Goal: Task Accomplishment & Management: Complete application form

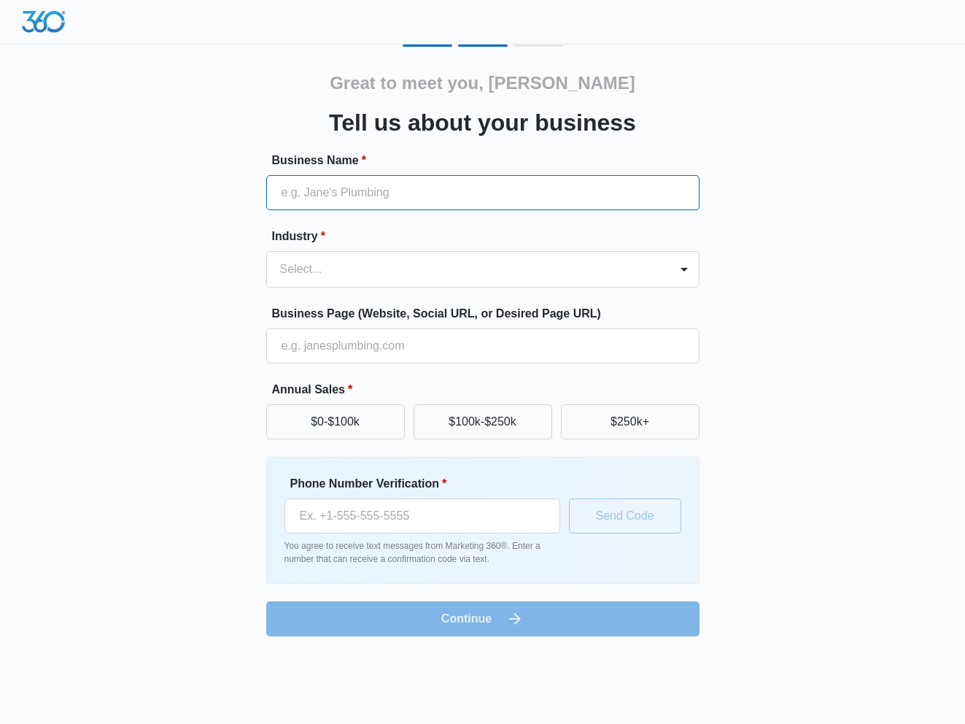
click at [469, 181] on input "Business Name *" at bounding box center [482, 192] width 433 height 35
type input "Vivid Behavioral Sciences"
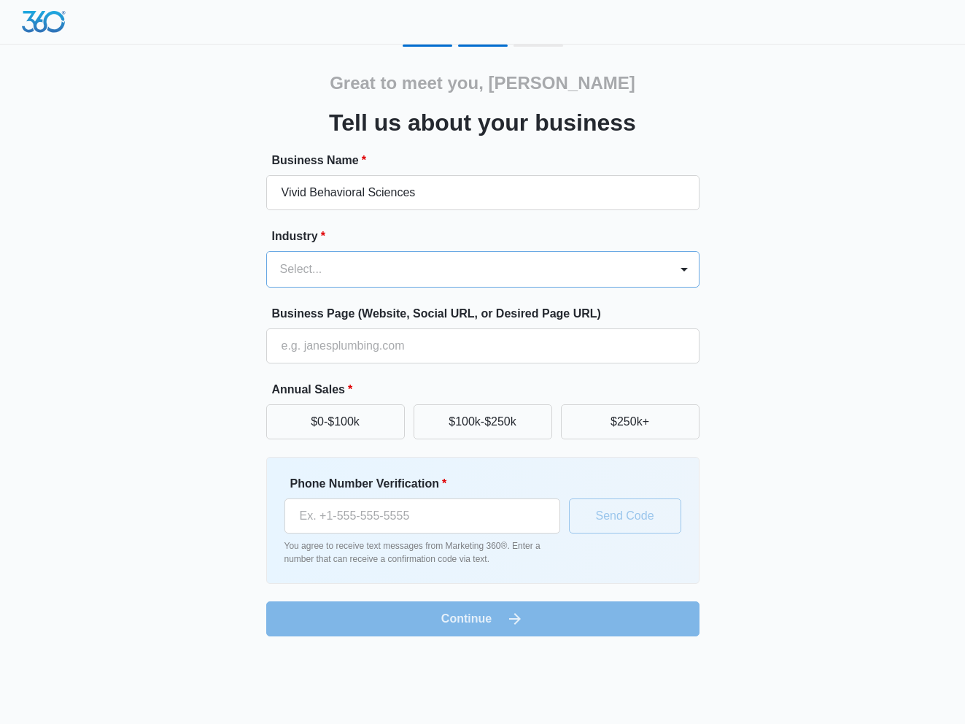
click at [487, 265] on div at bounding box center [465, 269] width 371 height 20
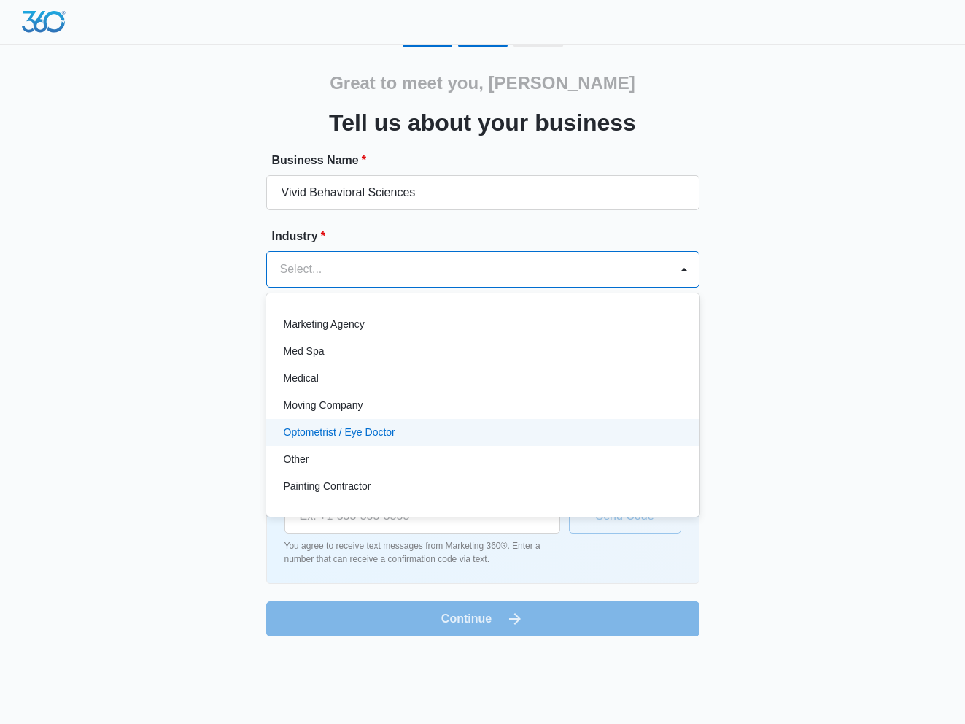
scroll to position [693, 0]
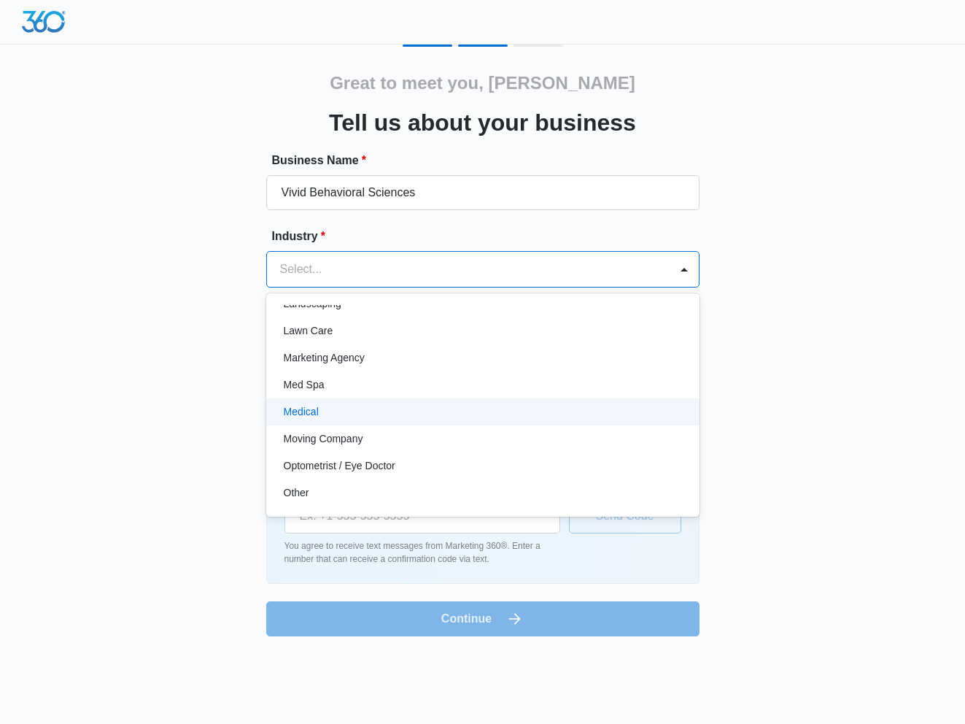
click at [499, 406] on div "Medical" at bounding box center [482, 411] width 396 height 15
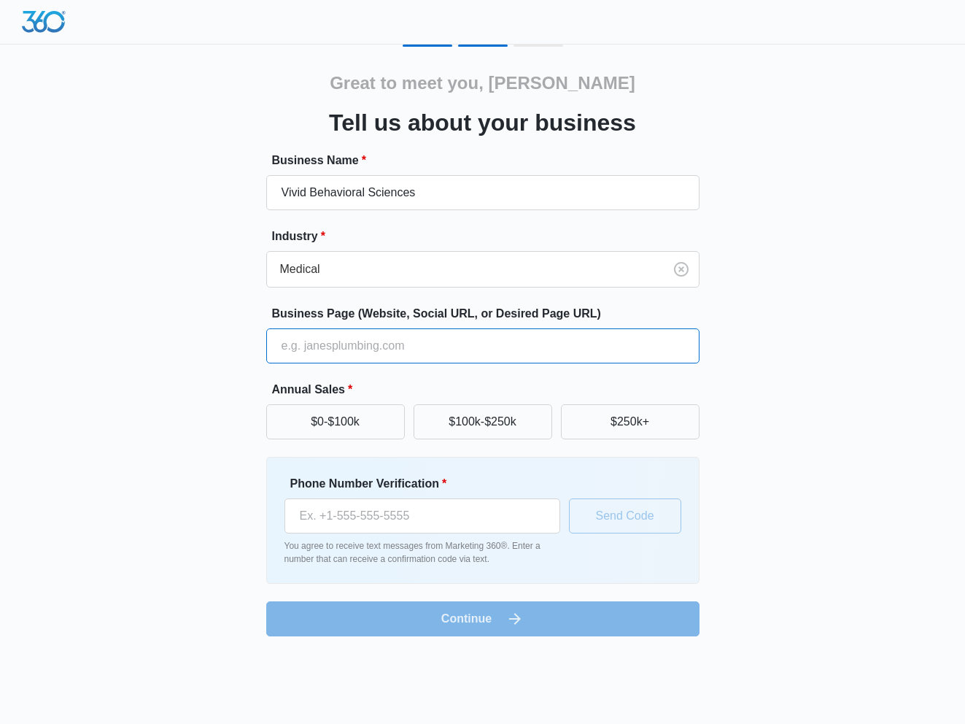
click at [463, 349] on input "Business Page (Website, Social URL, or Desired Page URL)" at bounding box center [482, 345] width 433 height 35
type input "[DOMAIN_NAME]"
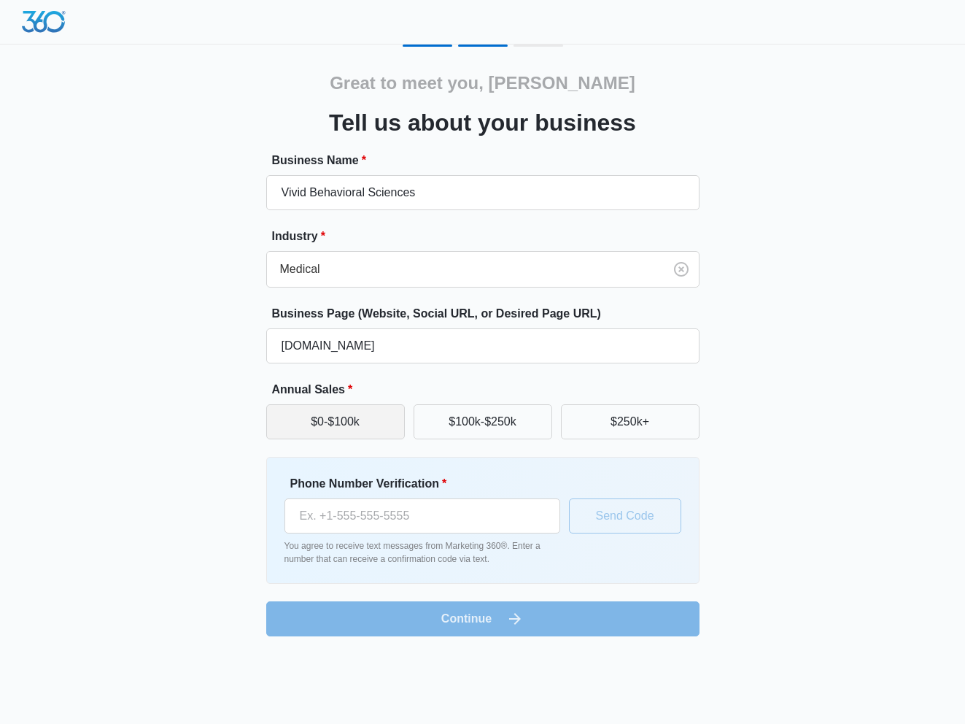
click at [367, 421] on button "$0-$100k" at bounding box center [335, 421] width 139 height 35
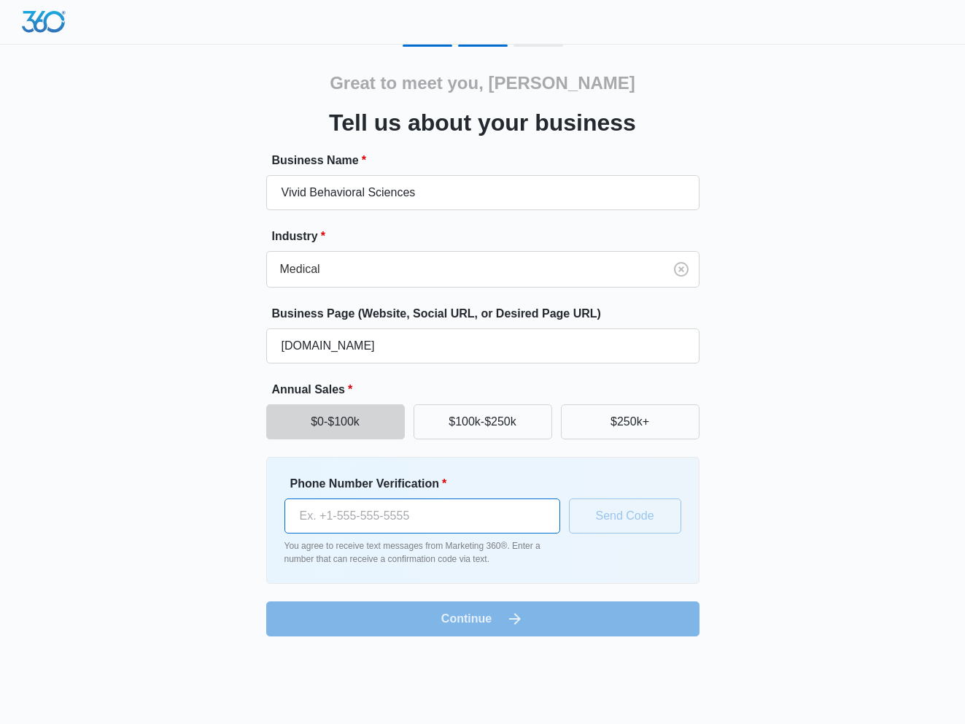
click at [468, 533] on input "Phone Number Verification *" at bounding box center [423, 515] width 276 height 35
type input "[PHONE_NUMBER]"
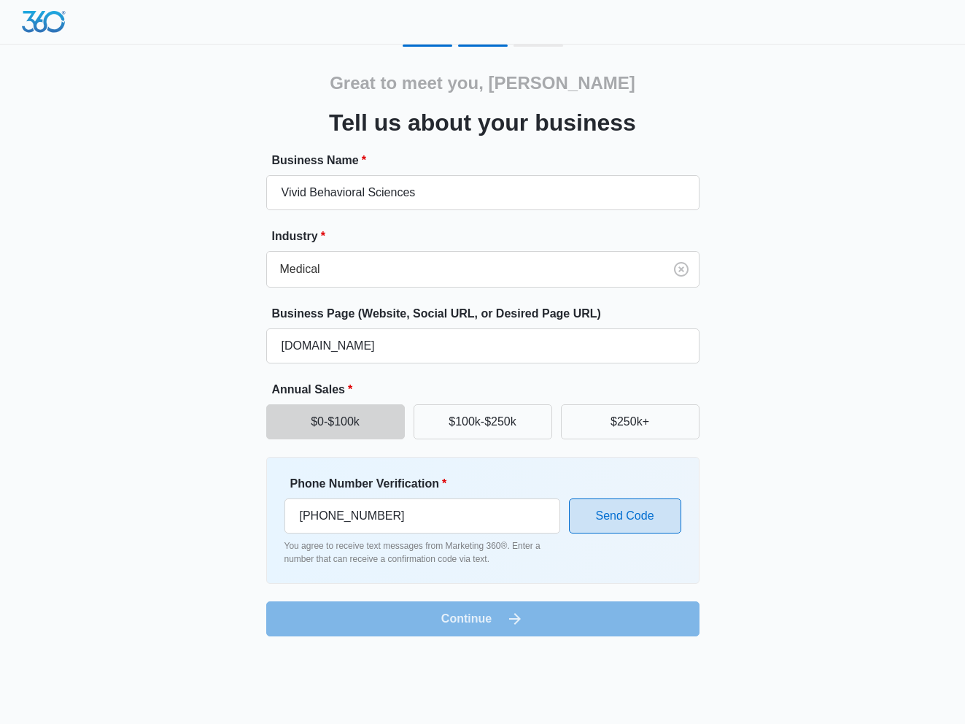
click at [636, 512] on button "Send Code" at bounding box center [625, 515] width 112 height 35
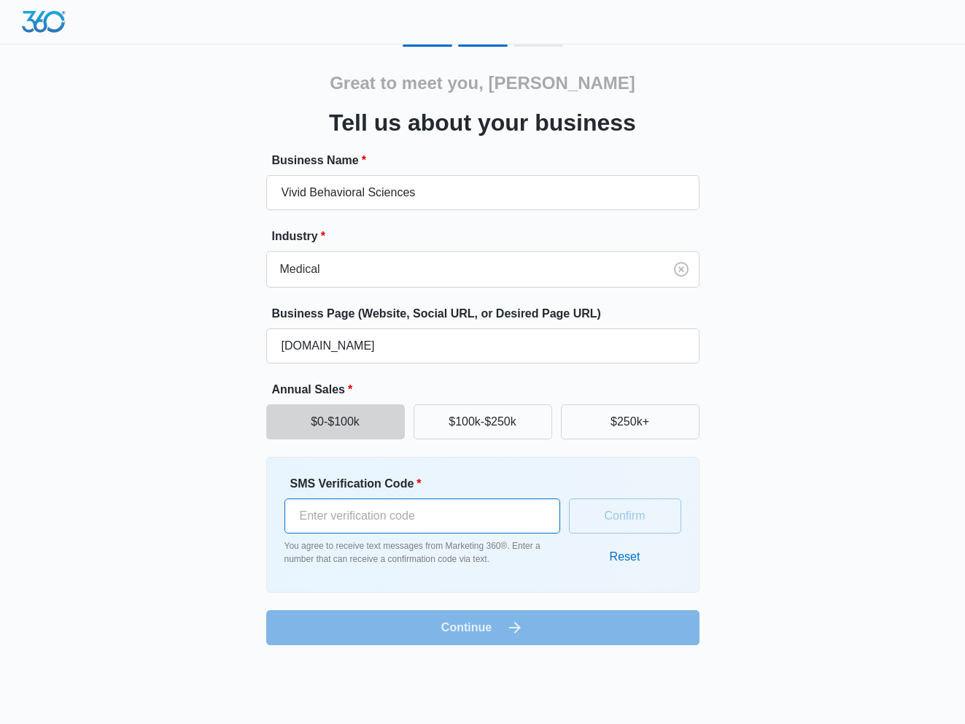
click at [491, 512] on input "SMS Verification Code *" at bounding box center [423, 515] width 276 height 35
type input "124561"
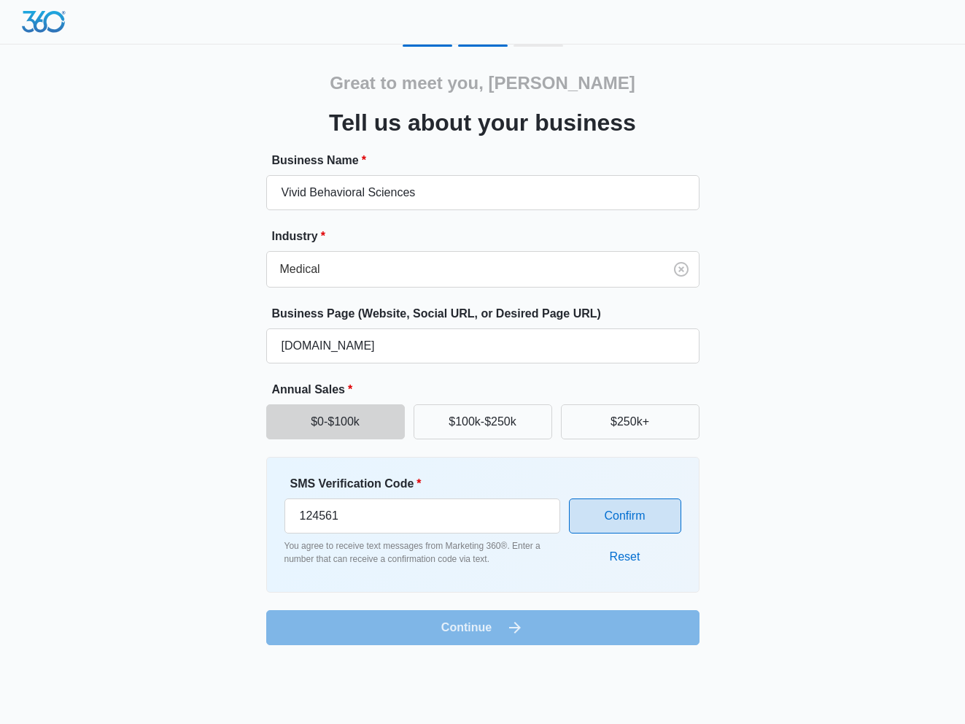
click at [665, 521] on button "Confirm" at bounding box center [625, 515] width 112 height 35
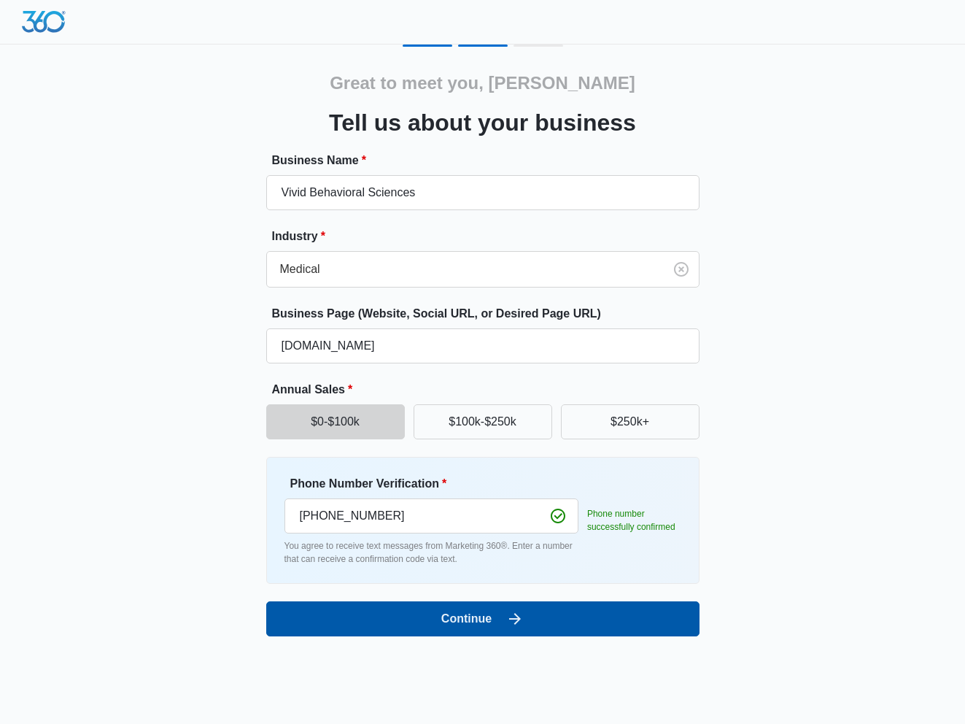
click at [500, 617] on button "Continue" at bounding box center [482, 618] width 433 height 35
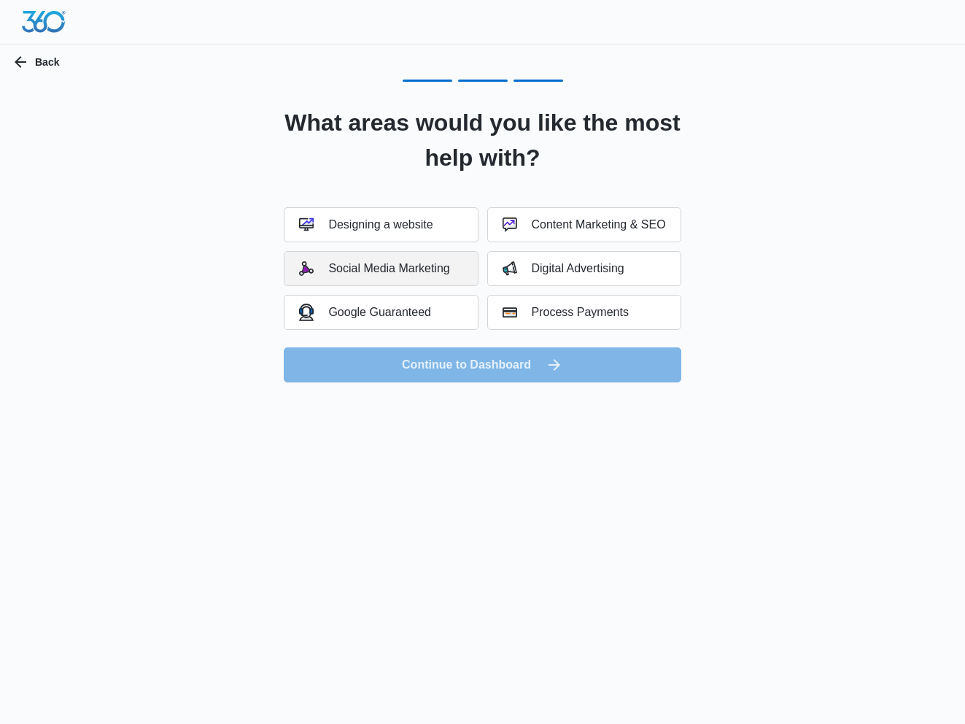
click at [416, 266] on div "Social Media Marketing" at bounding box center [374, 268] width 150 height 15
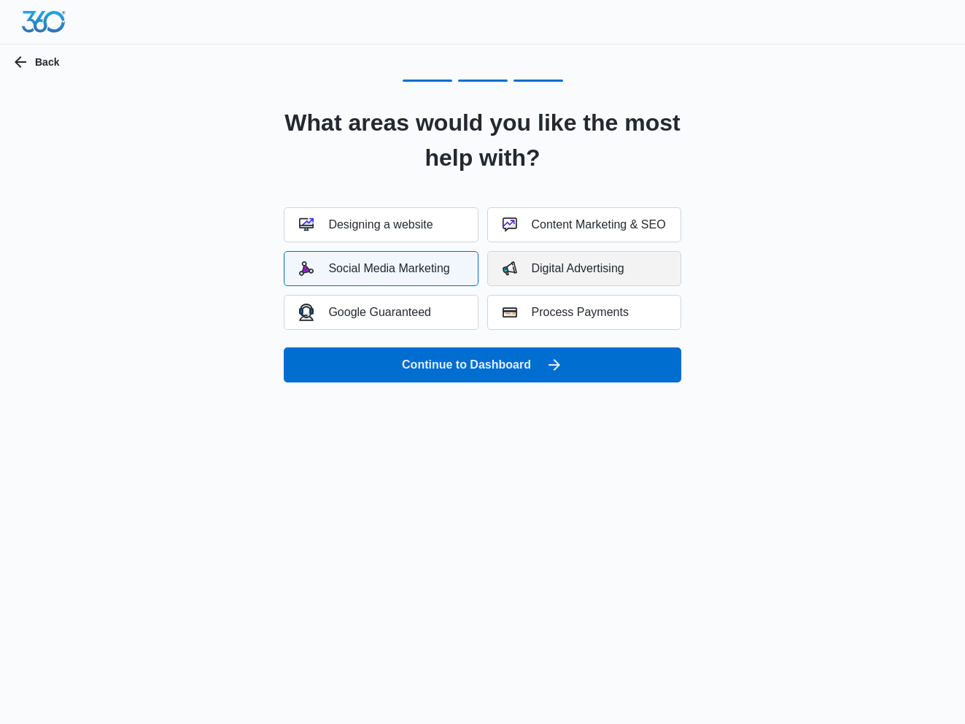
click at [506, 267] on img "button" at bounding box center [510, 268] width 15 height 15
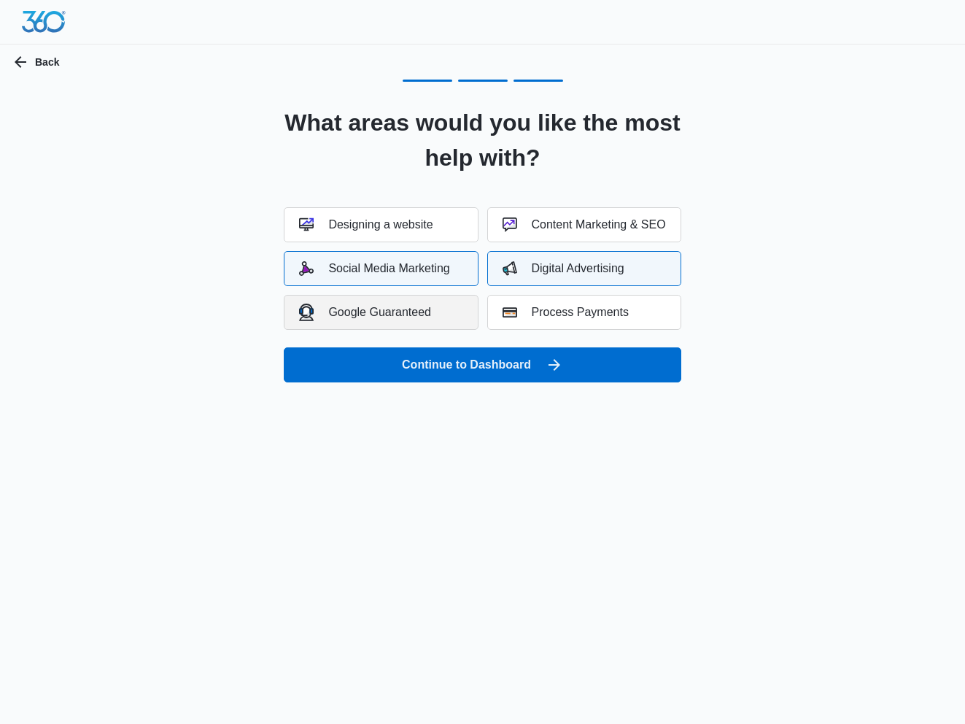
click at [452, 321] on button "Google Guaranteed" at bounding box center [381, 312] width 194 height 35
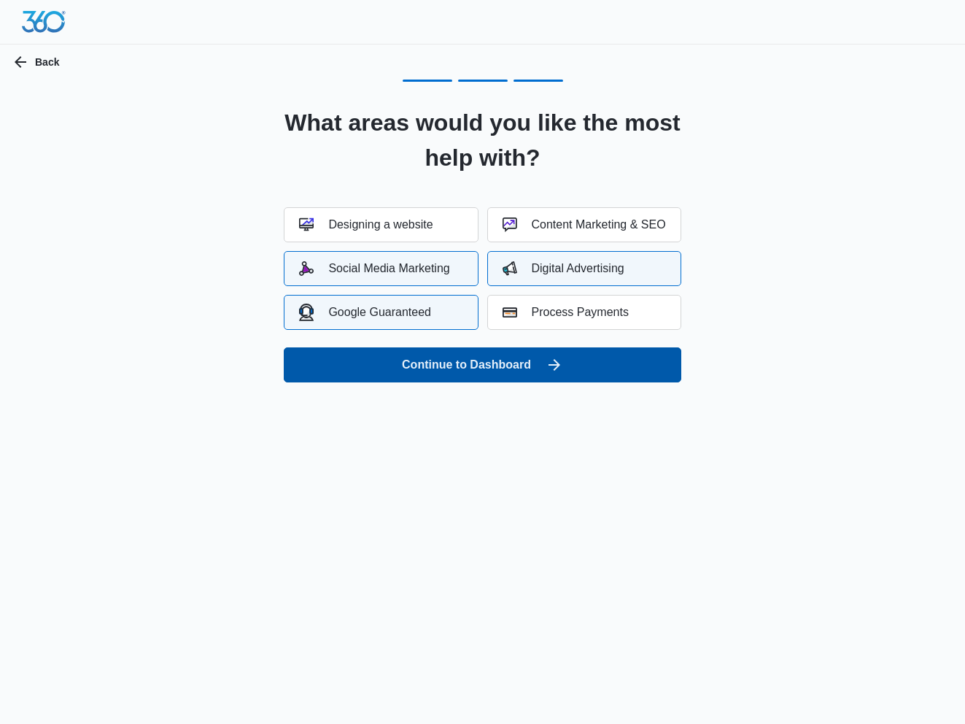
click at [491, 372] on button "Continue to Dashboard" at bounding box center [482, 364] width 397 height 35
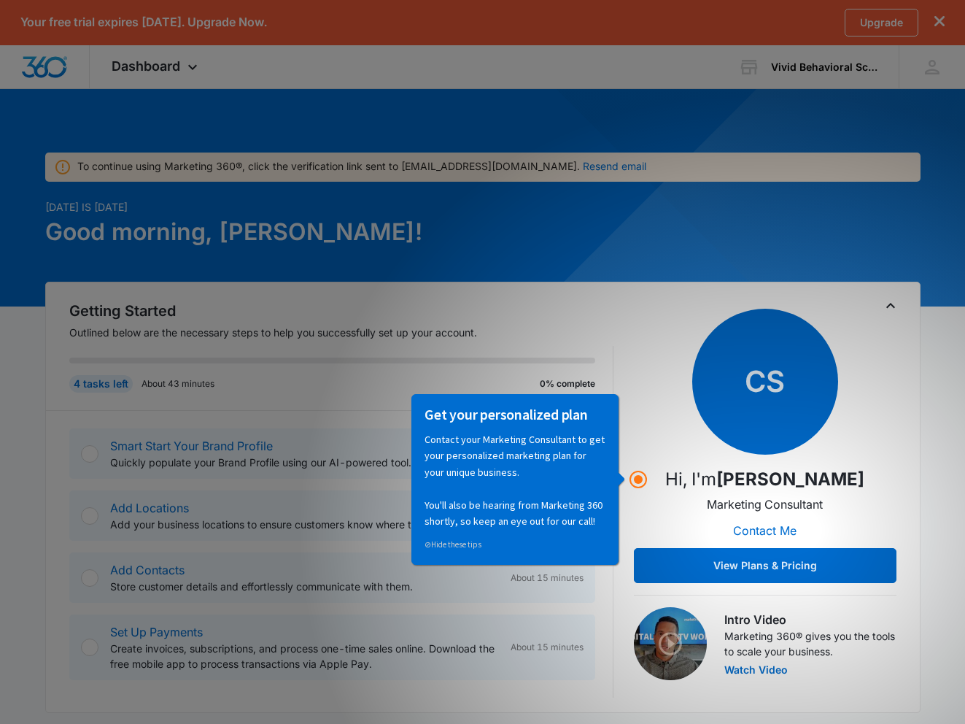
click at [626, 306] on div "Getting Started Outlined below are the necessary steps to help you successfully…" at bounding box center [483, 499] width 828 height 398
click at [636, 487] on icon "Hotspot (open by clicking or pressing space/enter)" at bounding box center [639, 480] width 18 height 18
click at [562, 358] on progress at bounding box center [332, 361] width 526 height 6
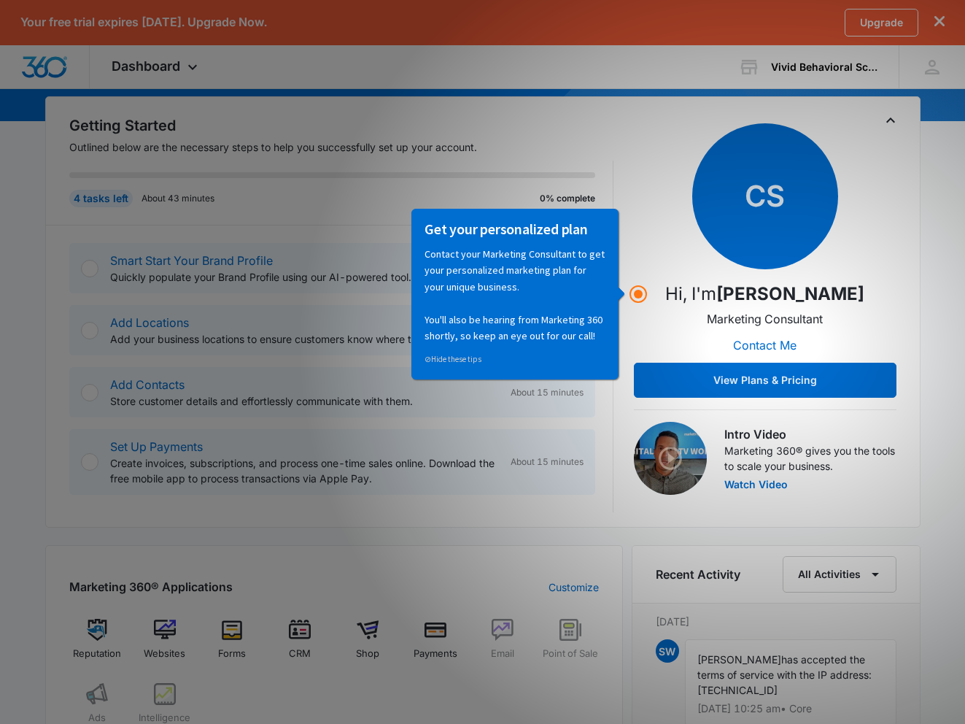
scroll to position [188, 0]
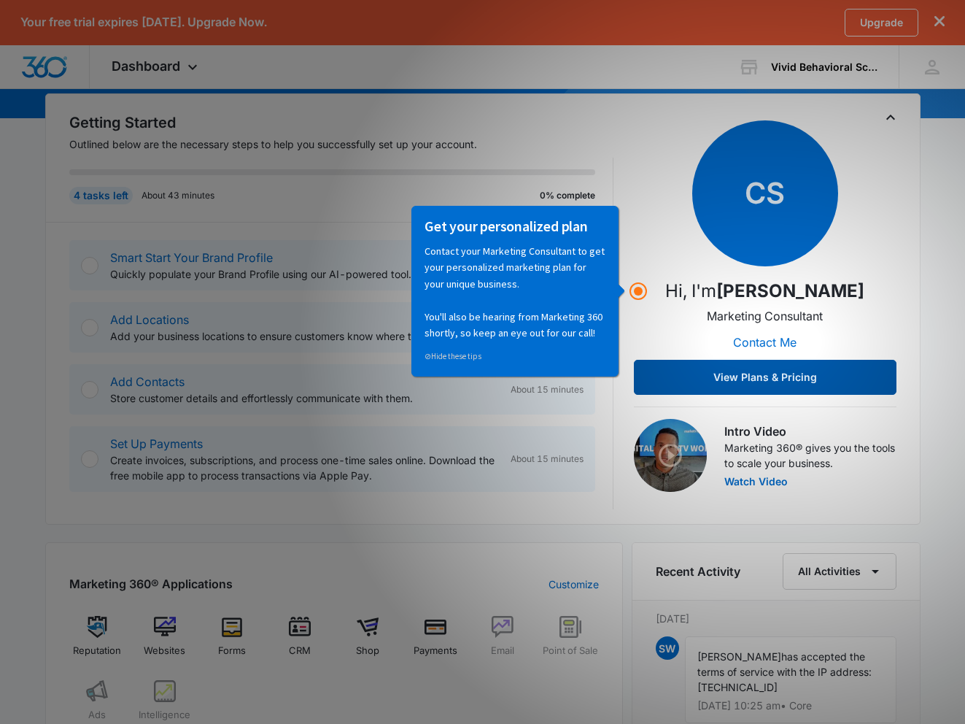
click at [684, 376] on button "View Plans & Pricing" at bounding box center [765, 377] width 263 height 35
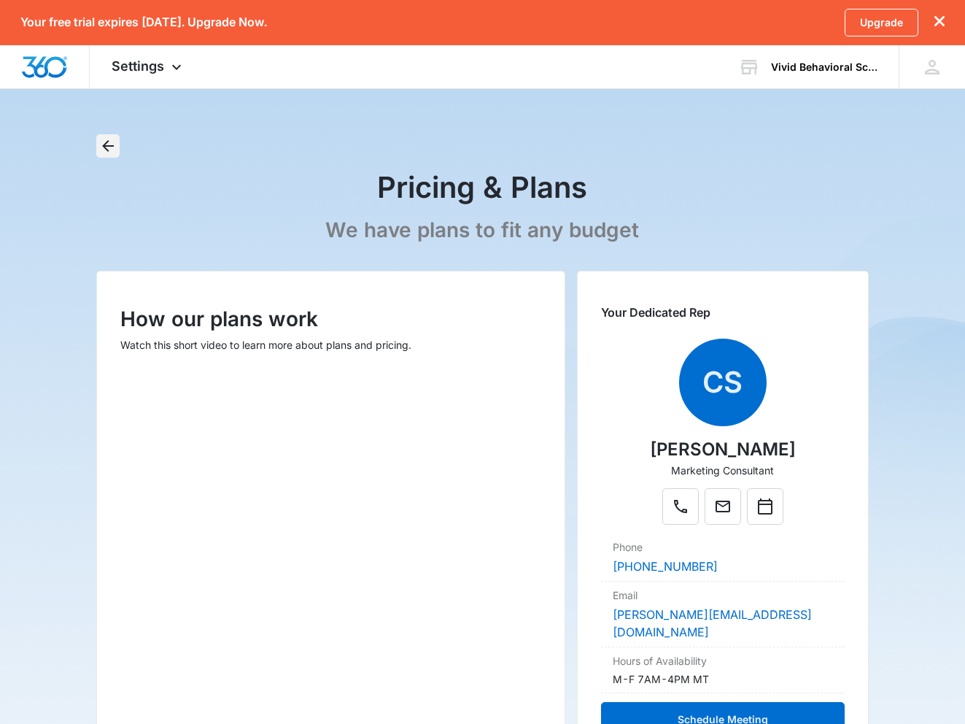
click at [110, 147] on icon "Back" at bounding box center [108, 146] width 18 height 18
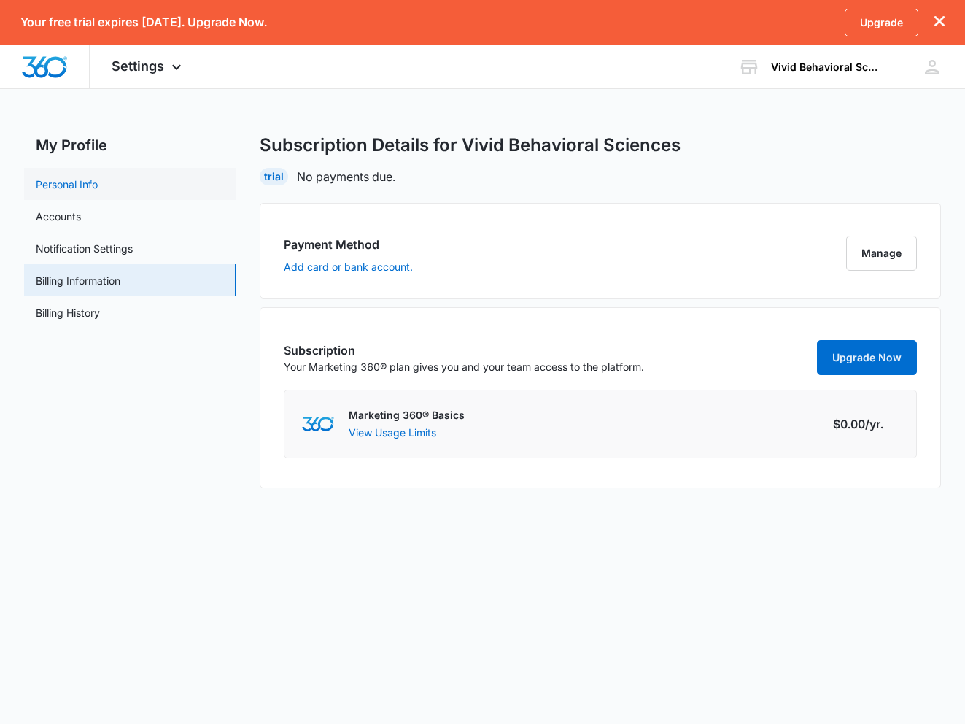
click at [98, 186] on link "Personal Info" at bounding box center [67, 184] width 62 height 15
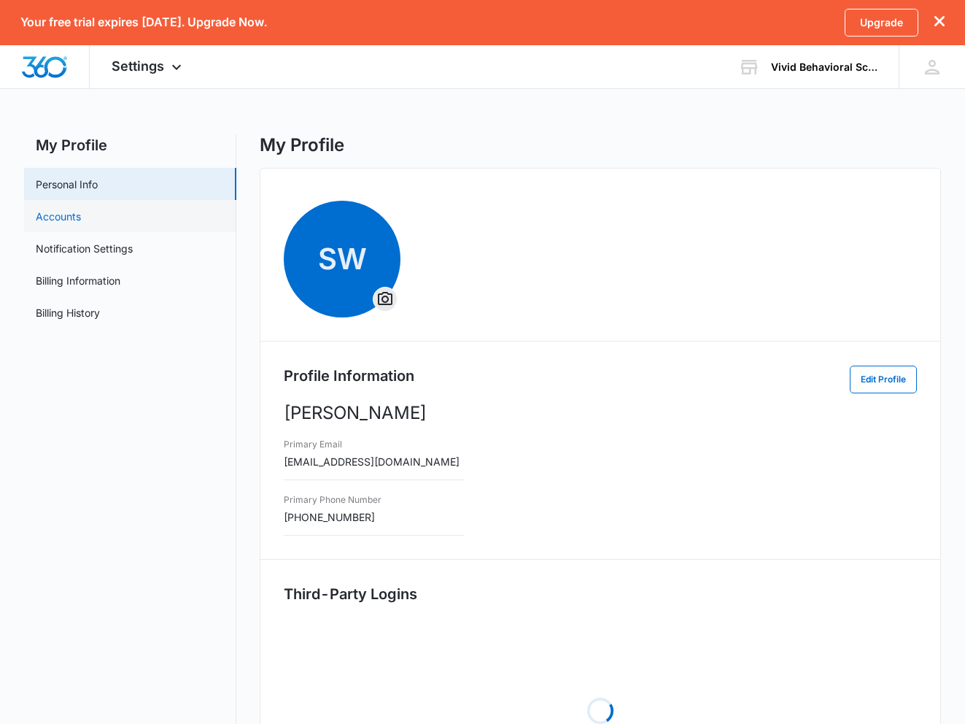
click at [81, 220] on link "Accounts" at bounding box center [58, 216] width 45 height 15
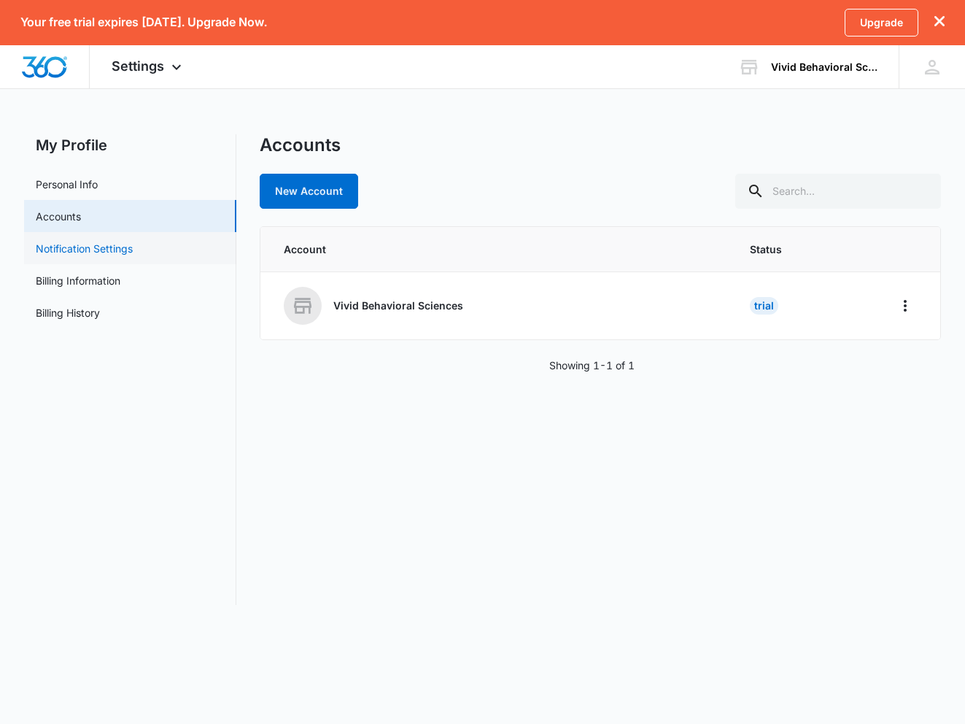
click at [104, 249] on link "Notification Settings" at bounding box center [84, 248] width 97 height 15
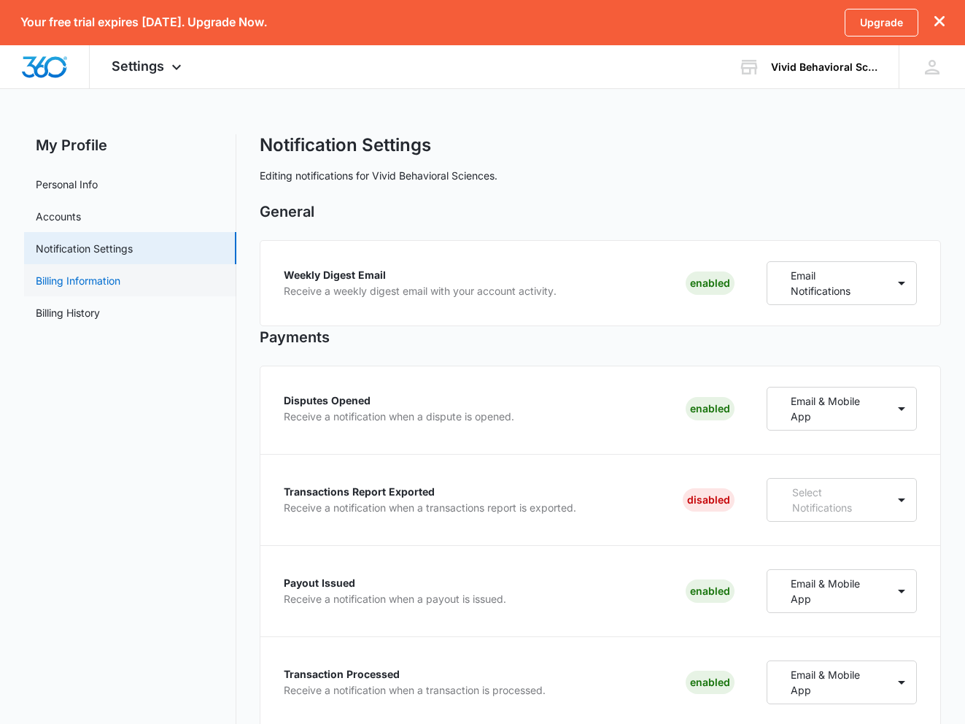
click at [104, 282] on link "Billing Information" at bounding box center [78, 280] width 85 height 15
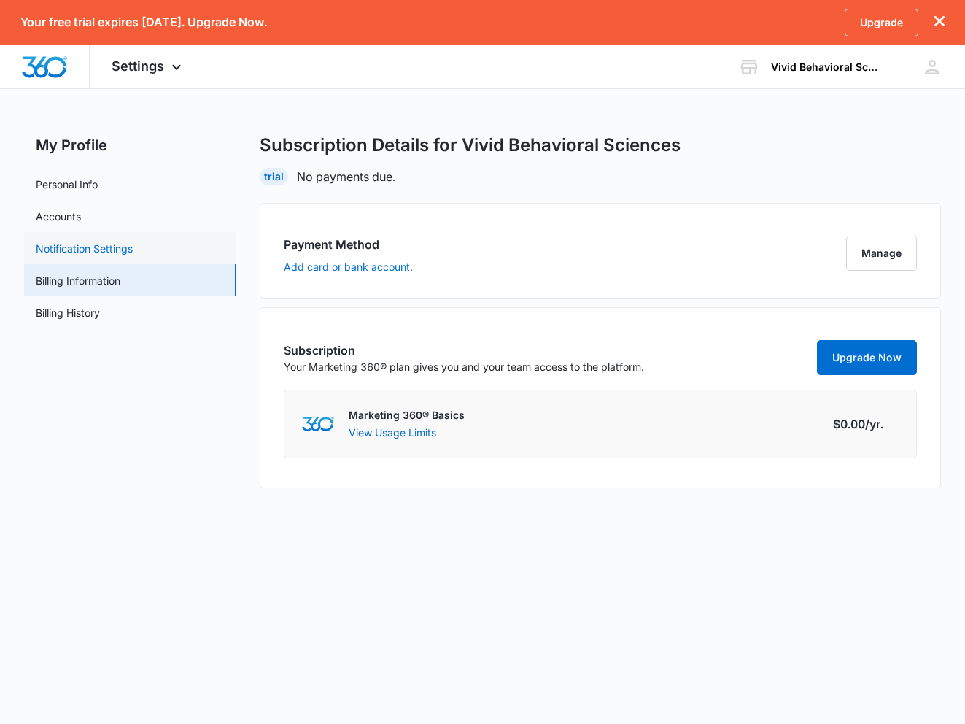
click at [109, 248] on link "Notification Settings" at bounding box center [84, 248] width 97 height 15
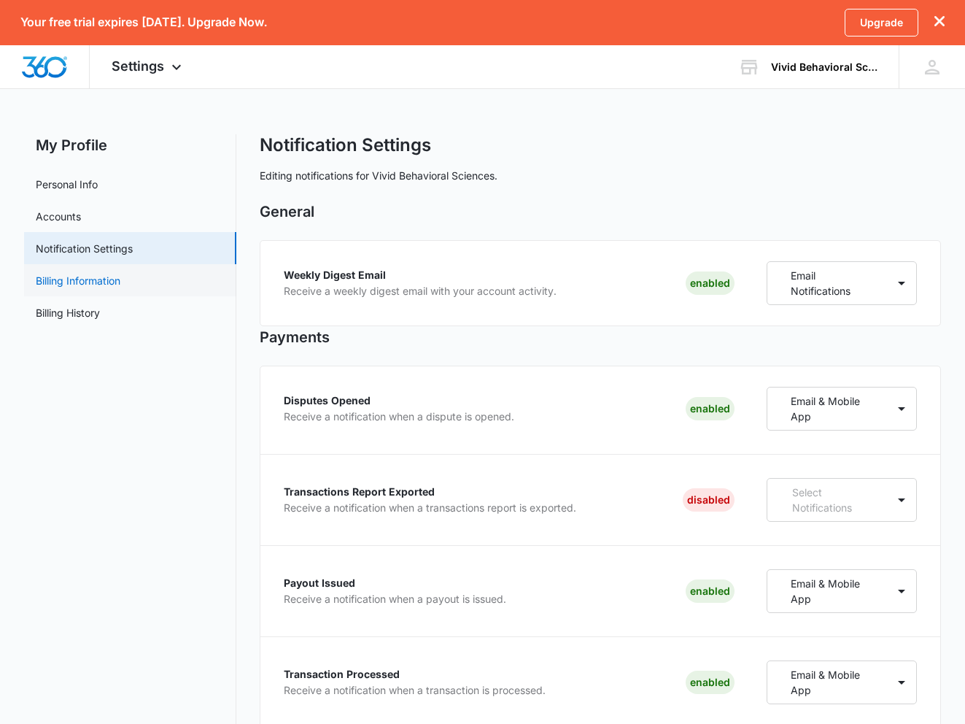
click at [109, 280] on link "Billing Information" at bounding box center [78, 280] width 85 height 15
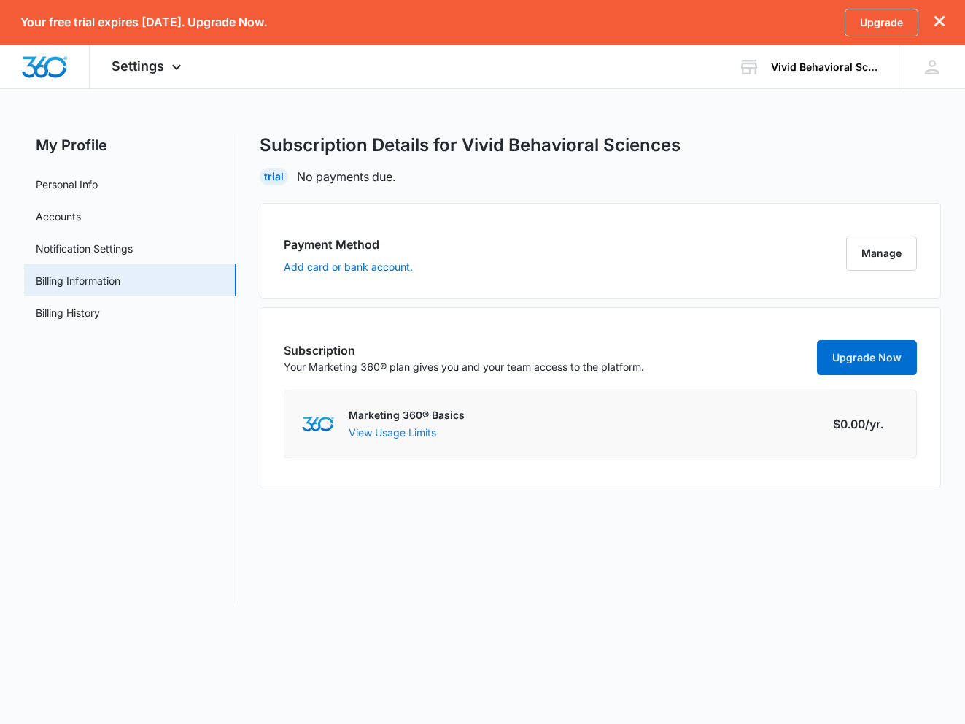
click at [417, 433] on button "View Usage Limits" at bounding box center [393, 432] width 88 height 15
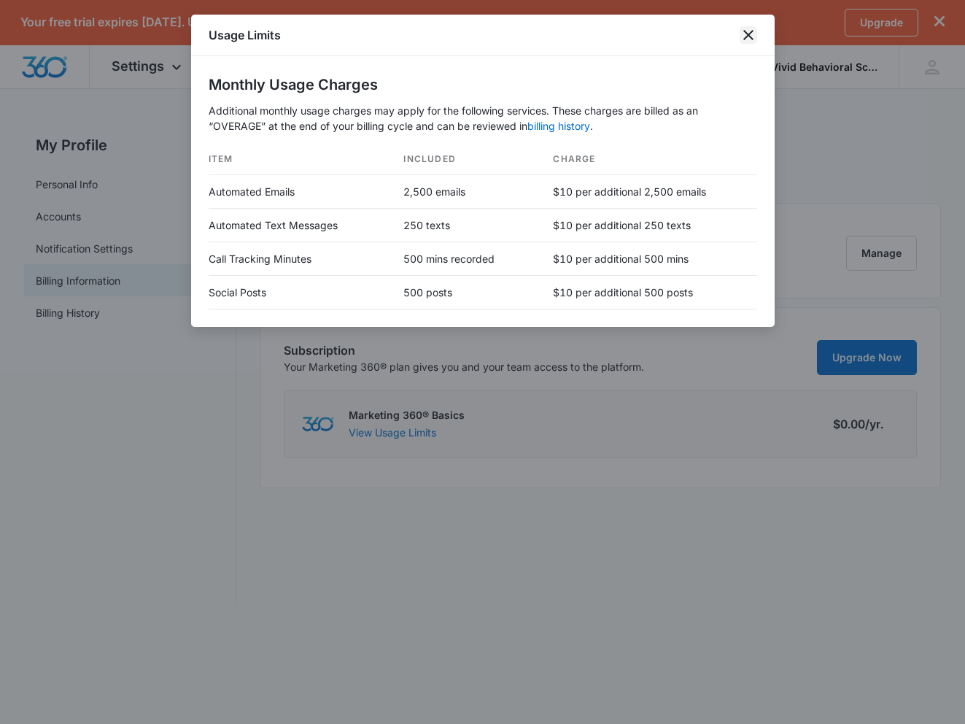
click at [750, 36] on icon "close" at bounding box center [749, 35] width 18 height 18
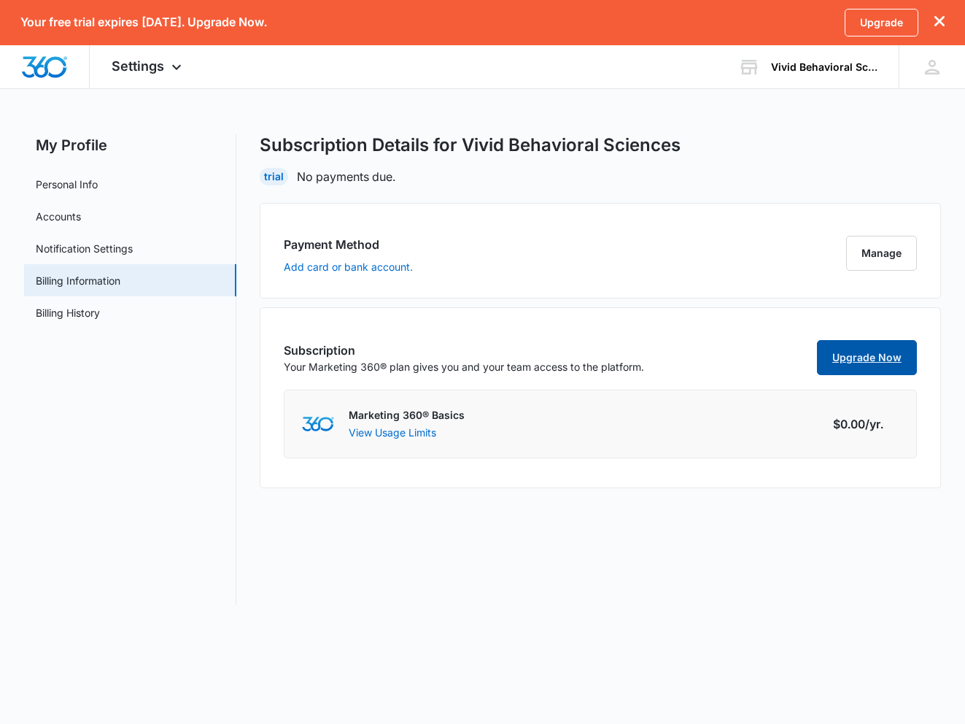
click at [844, 361] on link "Upgrade Now" at bounding box center [867, 357] width 100 height 35
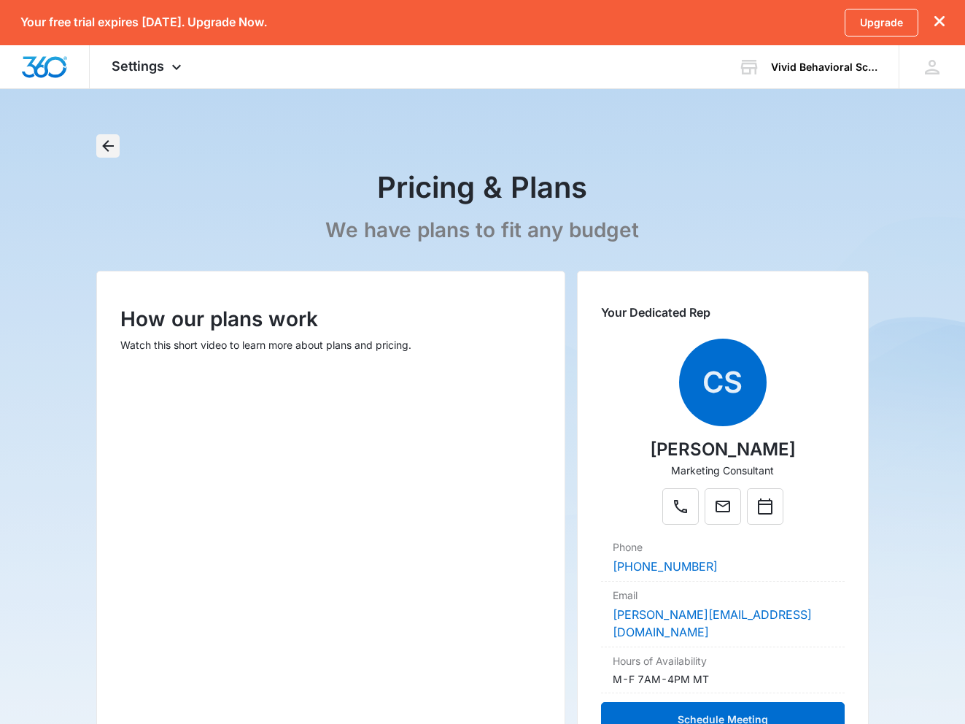
click at [103, 147] on icon "Back" at bounding box center [108, 146] width 18 height 18
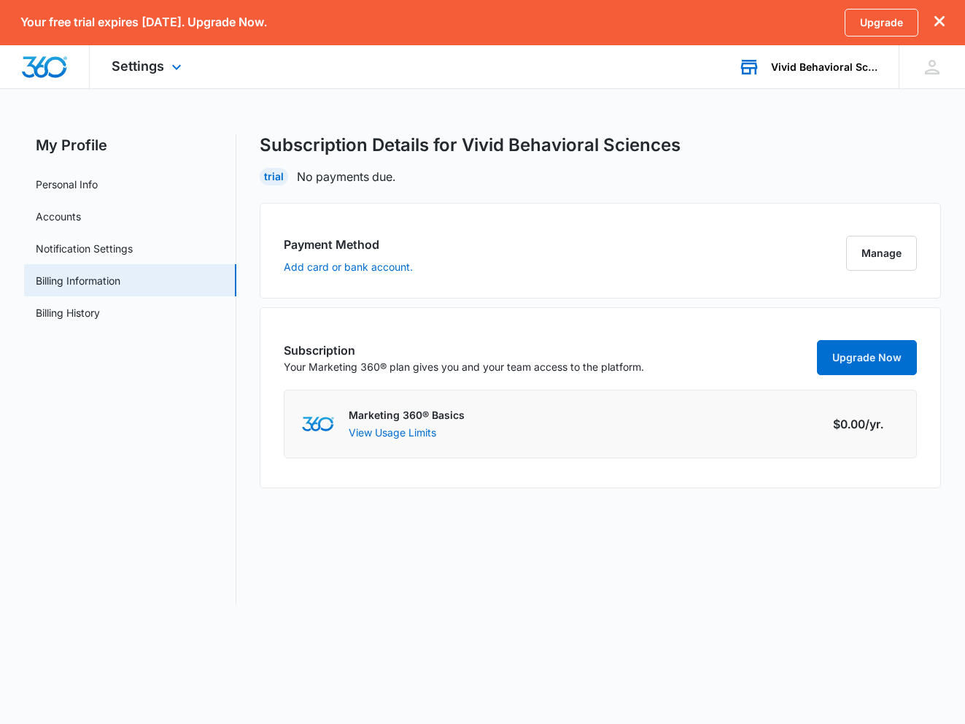
click at [798, 73] on div "Vivid Behavioral Sciences Your Accounts View All" at bounding box center [808, 66] width 182 height 43
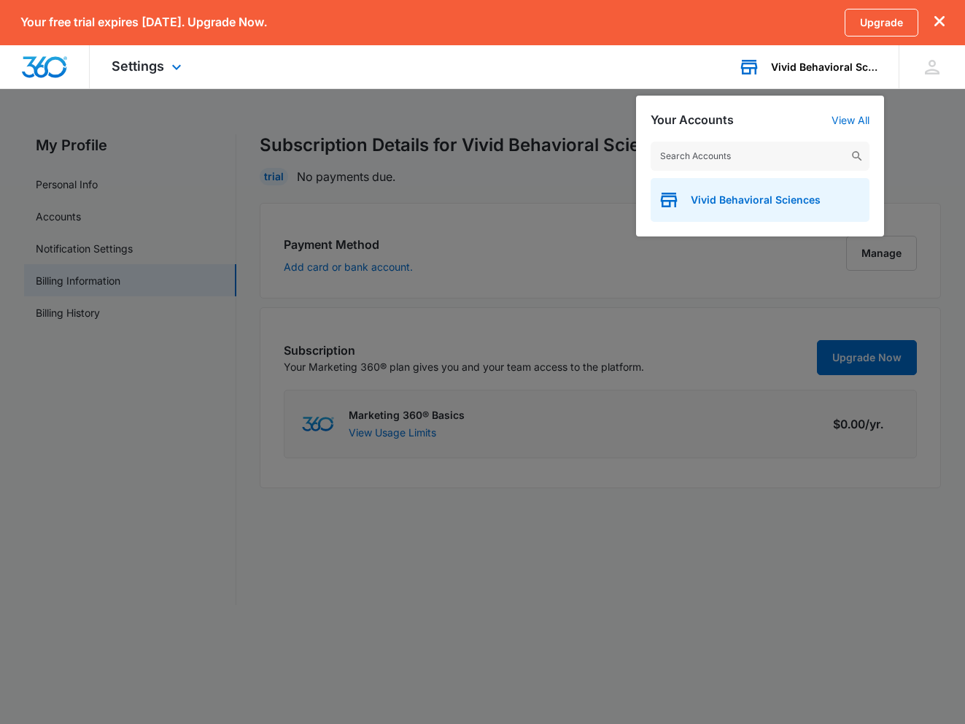
click at [763, 205] on span "Vivid Behavioral Sciences" at bounding box center [756, 200] width 130 height 12
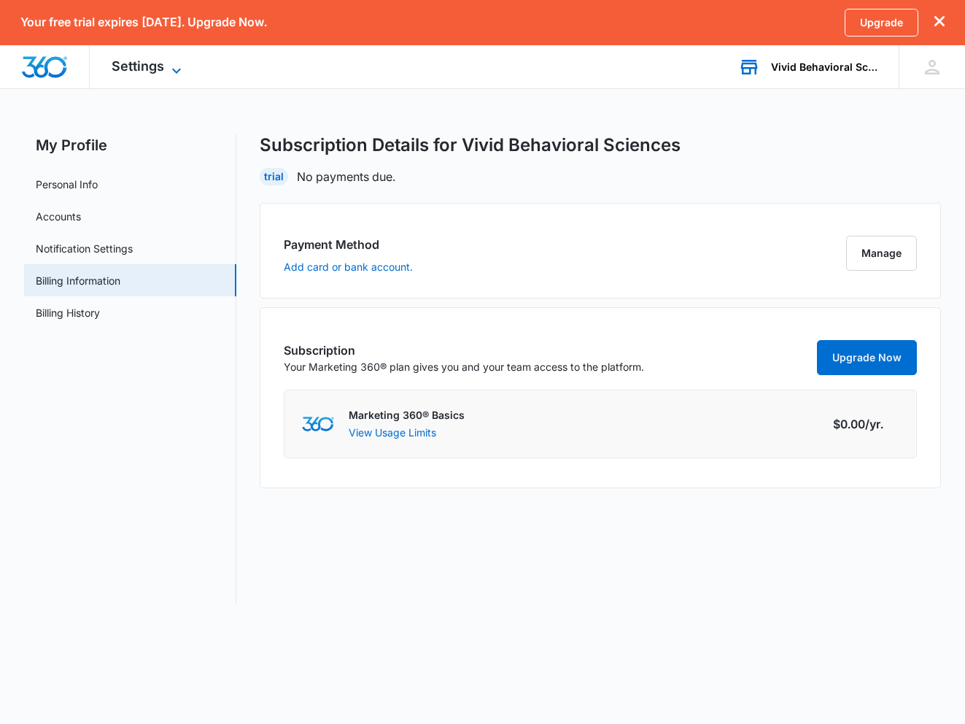
click at [169, 66] on icon at bounding box center [177, 71] width 18 height 18
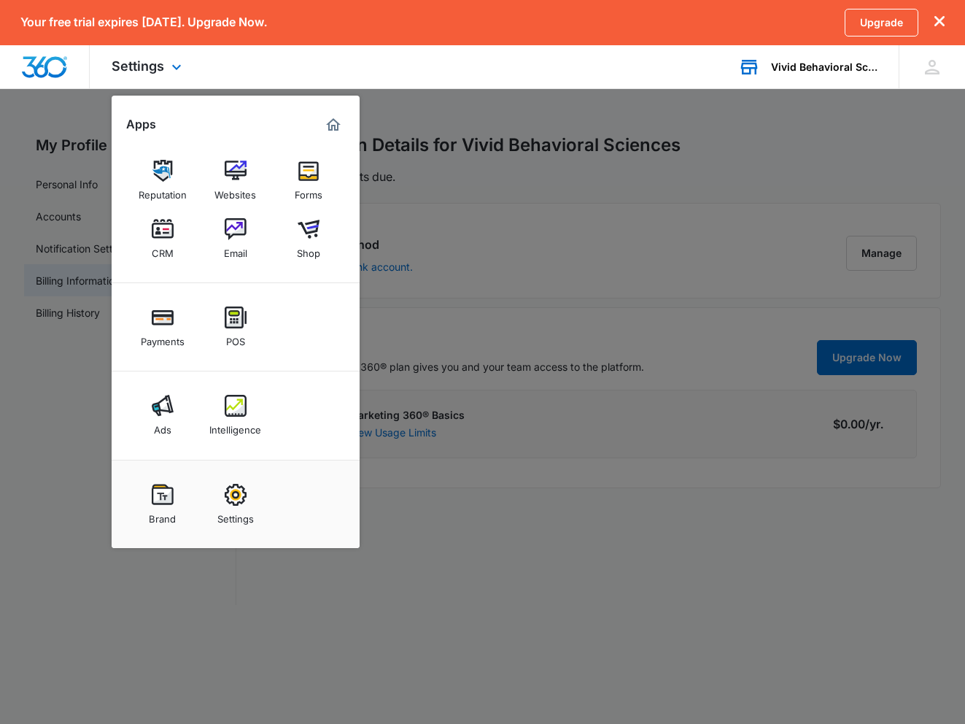
click at [460, 85] on div "Settings Apps Reputation Websites Forms CRM Email Shop Payments POS Ads Intelli…" at bounding box center [482, 67] width 965 height 44
click at [939, 21] on icon "dismiss this dialog" at bounding box center [940, 21] width 10 height 10
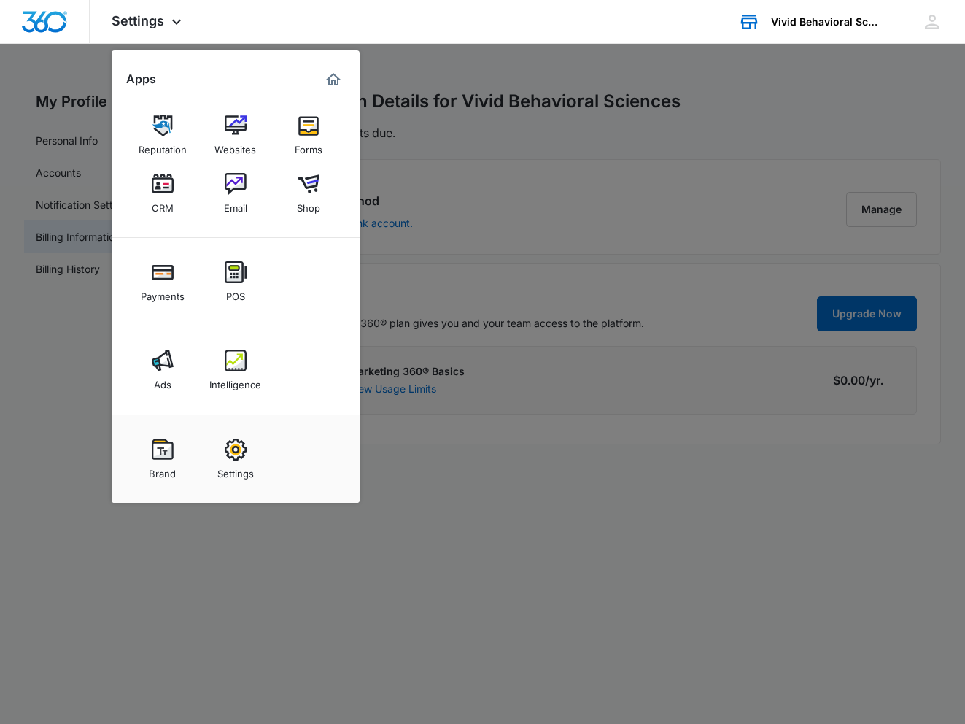
click at [476, 63] on div at bounding box center [482, 362] width 965 height 724
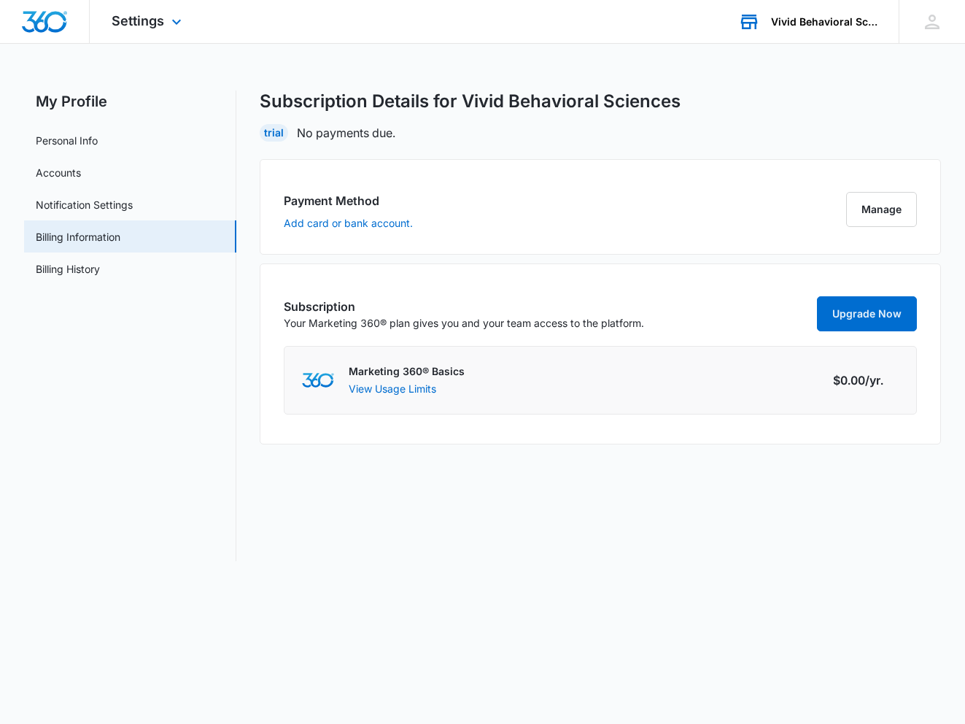
click at [32, 13] on img "Dashboard" at bounding box center [44, 22] width 47 height 22
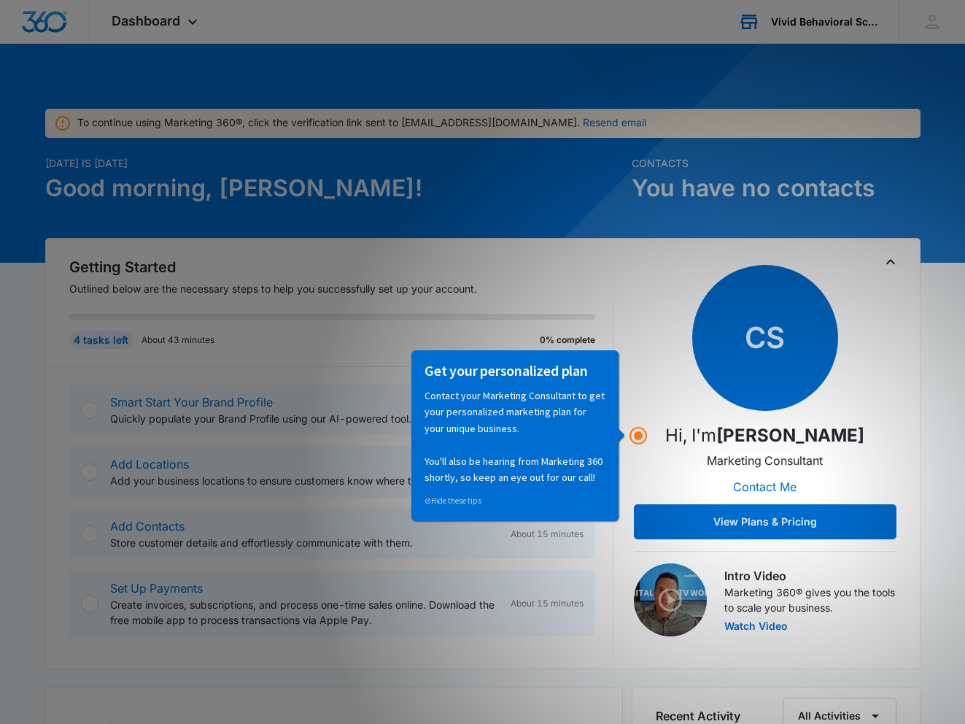
click at [654, 334] on div "CS Hi, I'm Chris Street Marketing Consultant Contact Me View Plans & Pricing" at bounding box center [765, 402] width 263 height 274
